Goal: Task Accomplishment & Management: Use online tool/utility

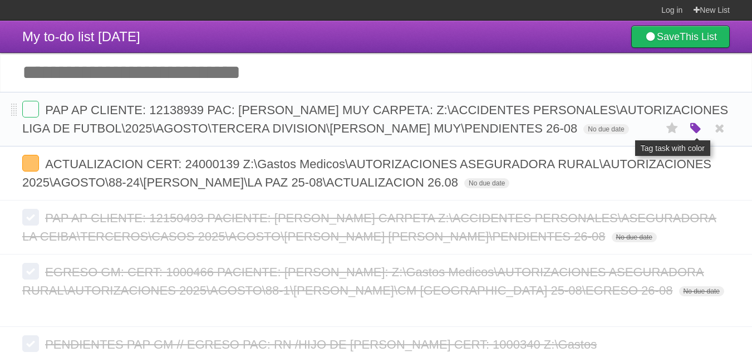
drag, startPoint x: 698, startPoint y: 149, endPoint x: 693, endPoint y: 147, distance: 5.8
click at [698, 136] on icon "button" at bounding box center [696, 128] width 16 height 14
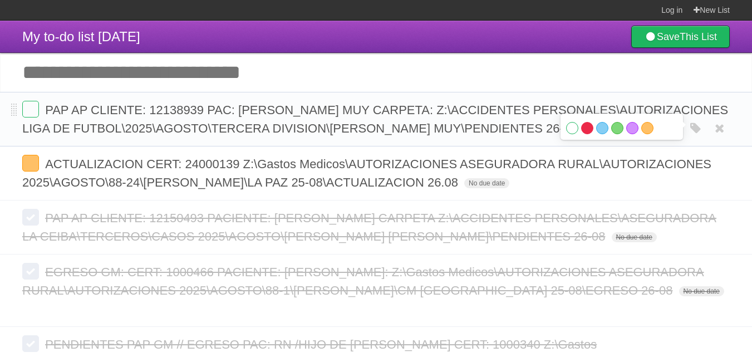
click at [590, 134] on label "Red" at bounding box center [587, 128] width 12 height 12
click at [35, 109] on label at bounding box center [30, 109] width 17 height 17
